Goal: Task Accomplishment & Management: Manage account settings

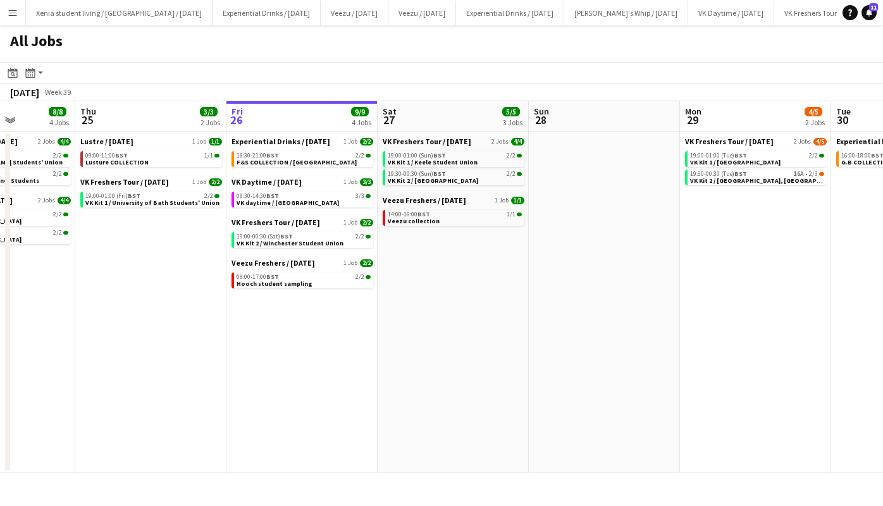
scroll to position [0, 375]
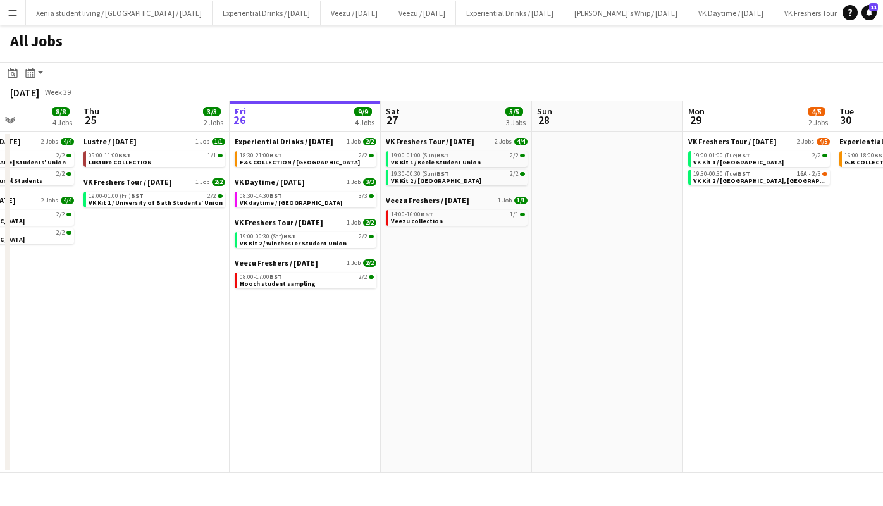
click at [461, 159] on span "VK Kit 1 / Keele Student Union" at bounding box center [436, 162] width 90 height 8
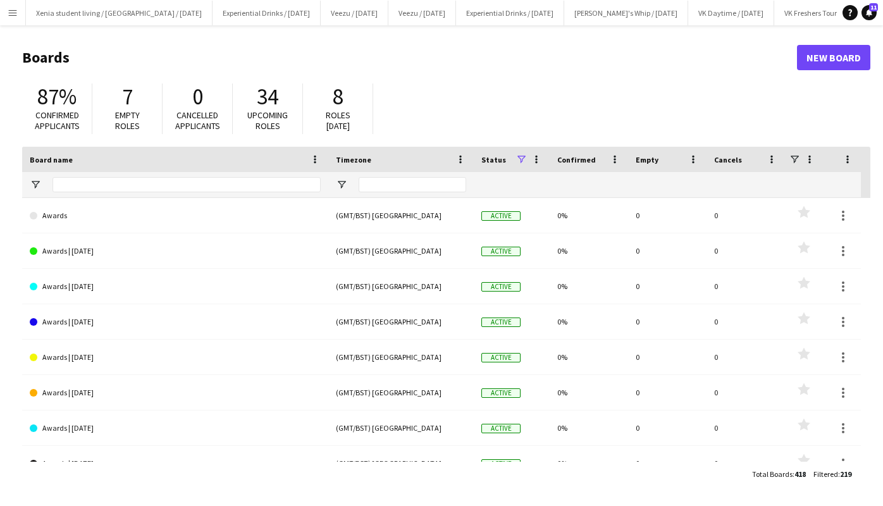
click at [13, 16] on app-icon "Menu" at bounding box center [13, 13] width 10 height 10
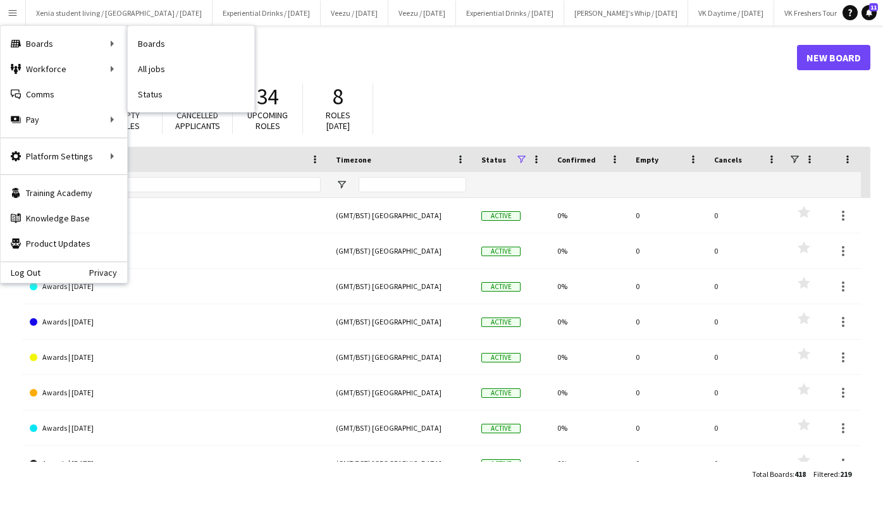
click at [162, 72] on link "All jobs" at bounding box center [191, 68] width 127 height 25
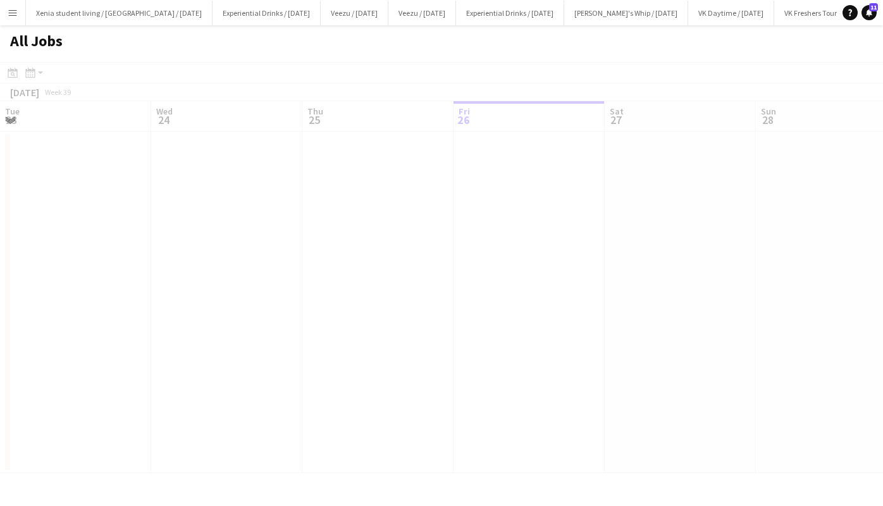
scroll to position [0, 302]
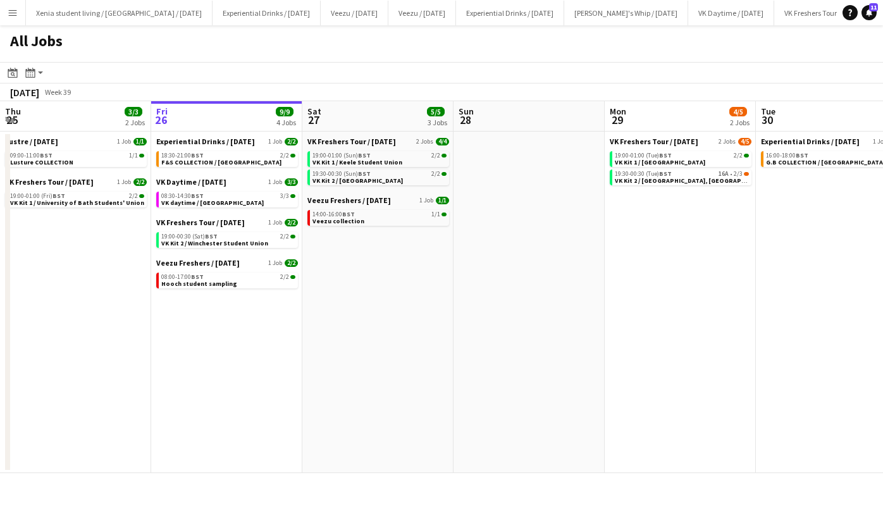
click at [251, 158] on span "F&S COLLECTION / [GEOGRAPHIC_DATA]" at bounding box center [221, 162] width 120 height 8
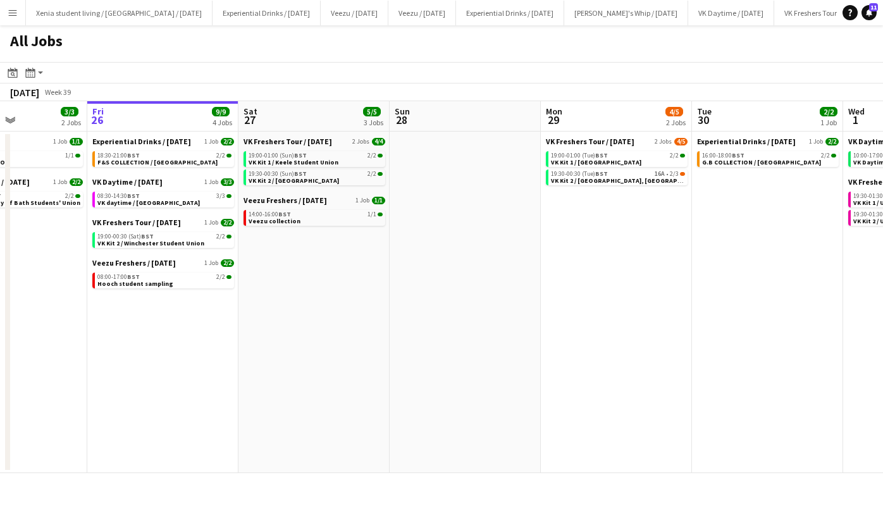
scroll to position [0, 366]
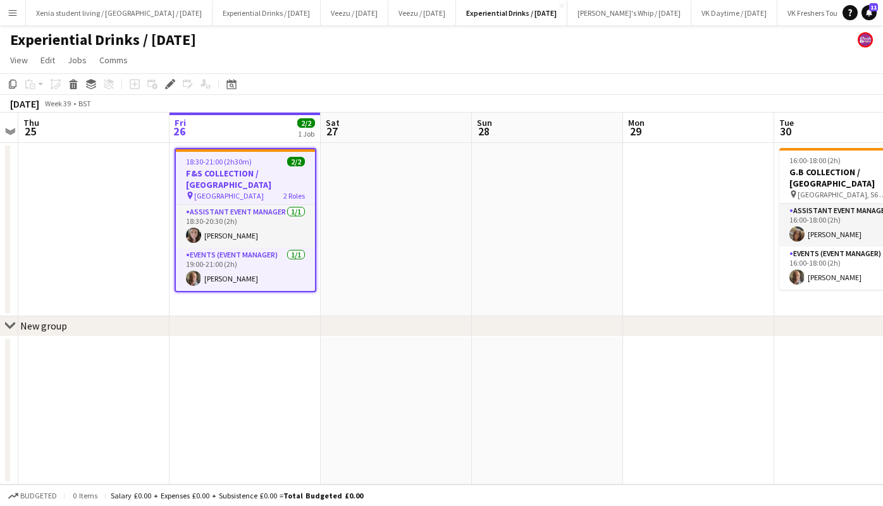
click at [244, 173] on h3 "F&S COLLECTION / [GEOGRAPHIC_DATA]" at bounding box center [245, 179] width 139 height 23
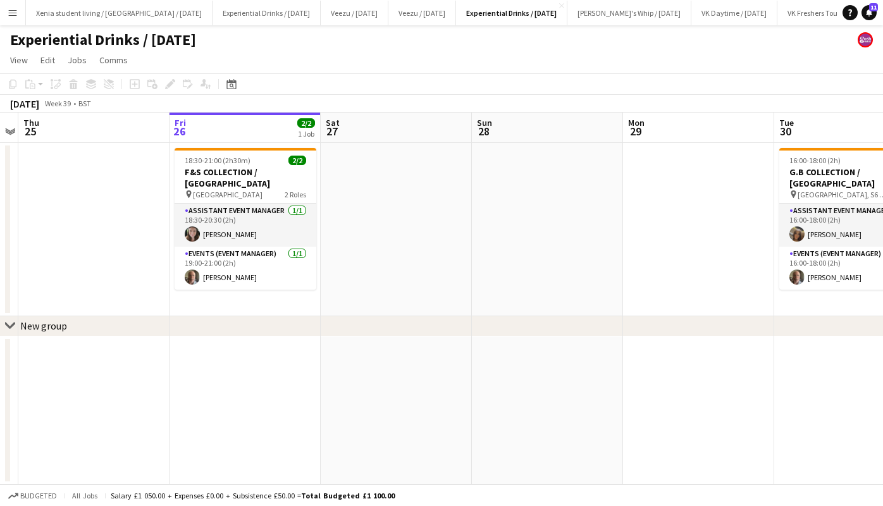
click at [244, 173] on h3 "F&S COLLECTION / [GEOGRAPHIC_DATA]" at bounding box center [246, 177] width 142 height 23
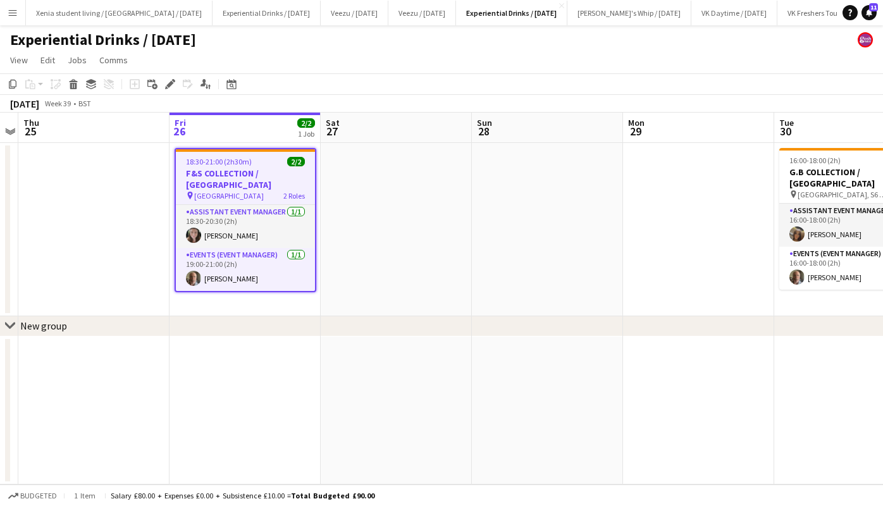
click at [238, 171] on h3 "F&S COLLECTION / [GEOGRAPHIC_DATA]" at bounding box center [245, 179] width 139 height 23
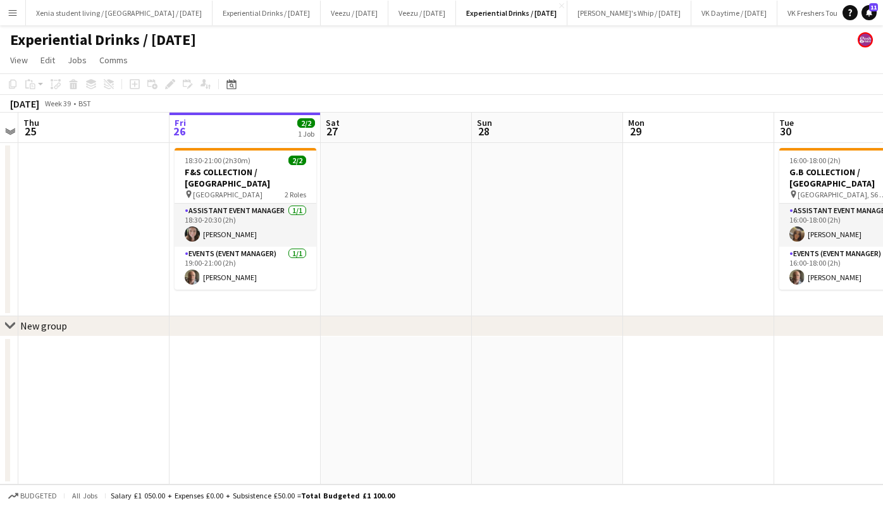
click at [238, 171] on h3 "F&S COLLECTION / [GEOGRAPHIC_DATA]" at bounding box center [246, 177] width 142 height 23
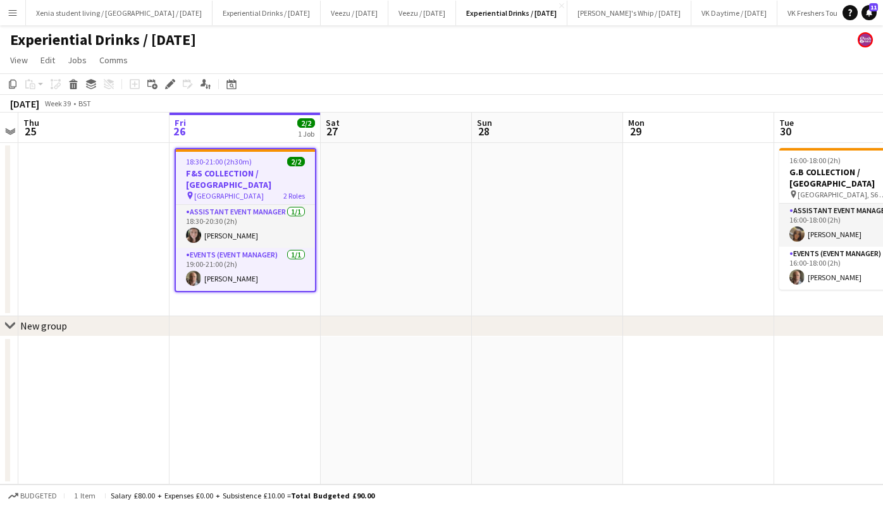
click at [75, 82] on icon at bounding box center [73, 80] width 8 height 3
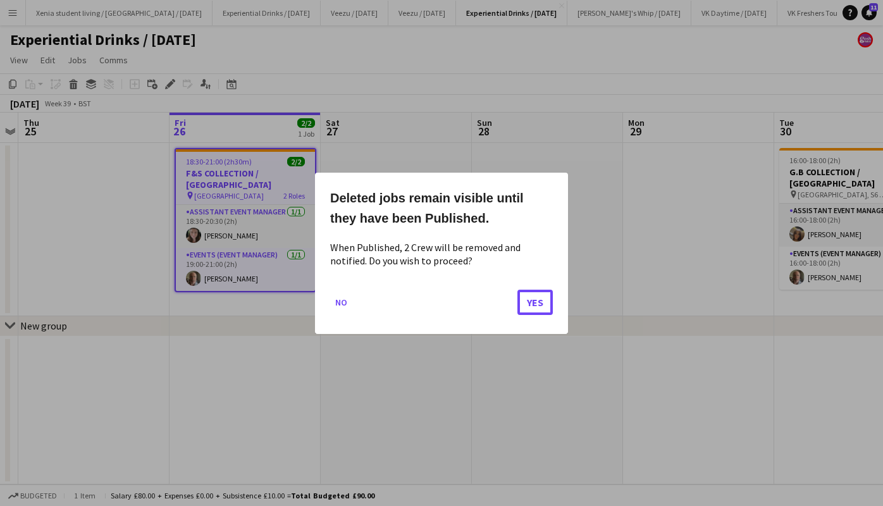
click at [531, 304] on button "Yes" at bounding box center [534, 301] width 35 height 25
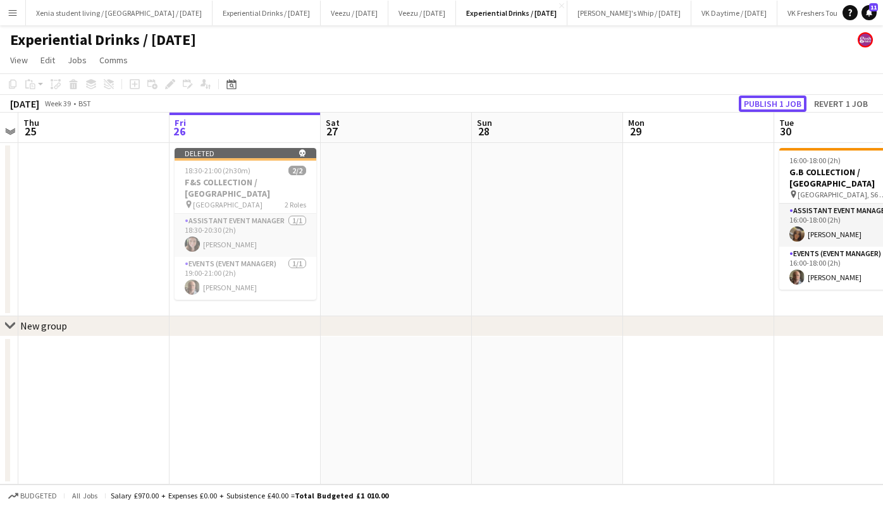
click at [760, 99] on button "Publish 1 job" at bounding box center [773, 104] width 68 height 16
